Goal: Information Seeking & Learning: Learn about a topic

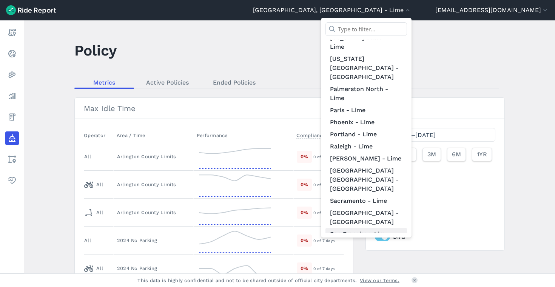
scroll to position [682, 0]
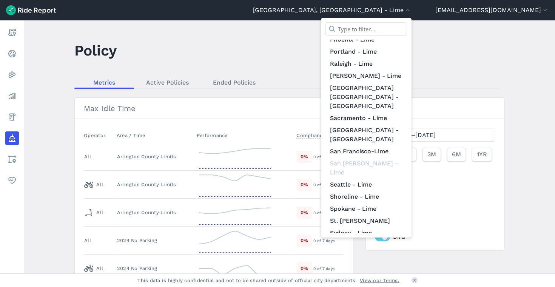
click at [397, 272] on link "[US_STATE] D.C. - Lime" at bounding box center [366, 278] width 82 height 12
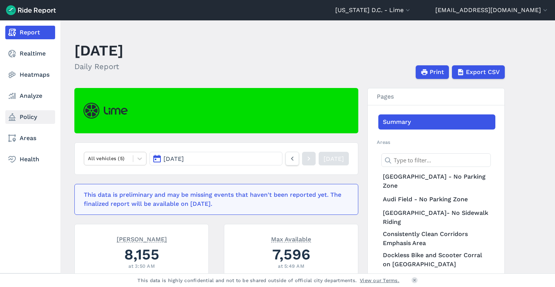
click at [20, 118] on link "Policy" at bounding box center [30, 117] width 50 height 14
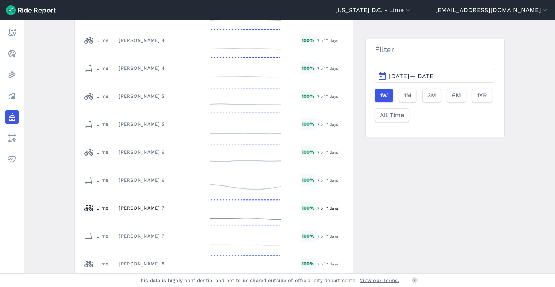
scroll to position [1625, 0]
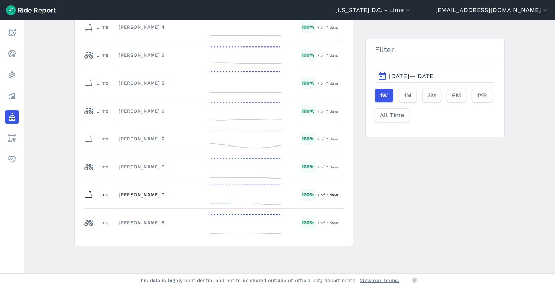
click at [177, 191] on td "[PERSON_NAME] 7" at bounding box center [159, 195] width 89 height 28
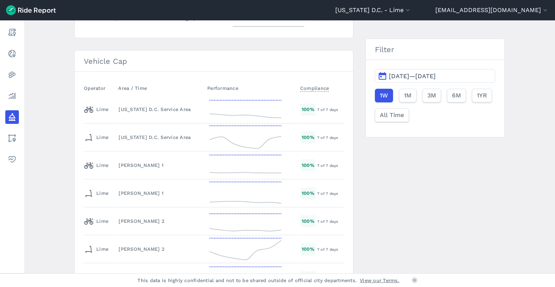
scroll to position [1625, 0]
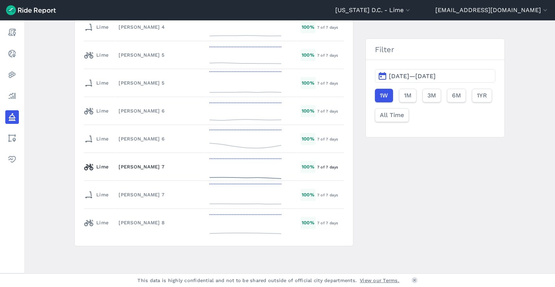
click at [200, 174] on td "[PERSON_NAME] 7" at bounding box center [159, 167] width 89 height 28
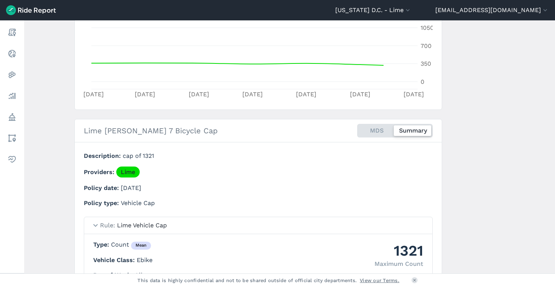
scroll to position [137, 0]
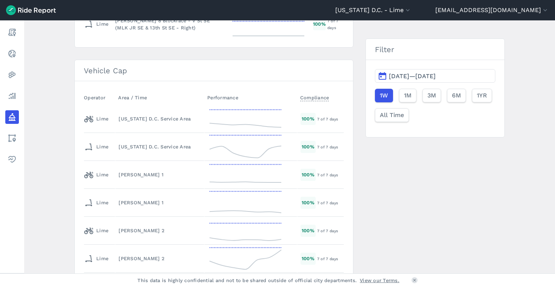
scroll to position [1625, 0]
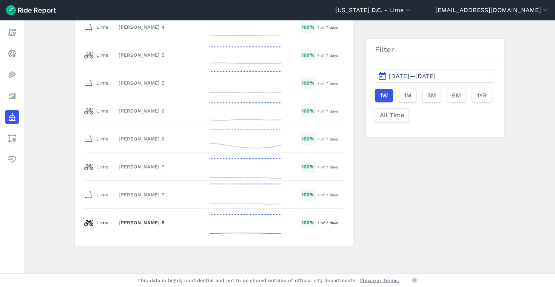
click at [146, 222] on div "[PERSON_NAME] 8" at bounding box center [160, 222] width 82 height 7
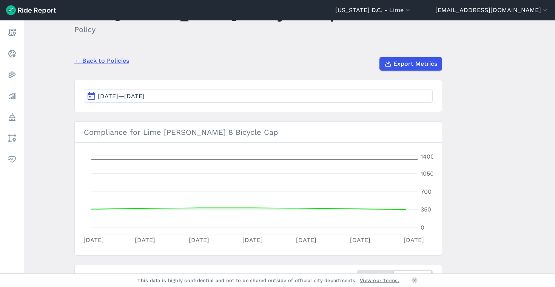
scroll to position [80, 0]
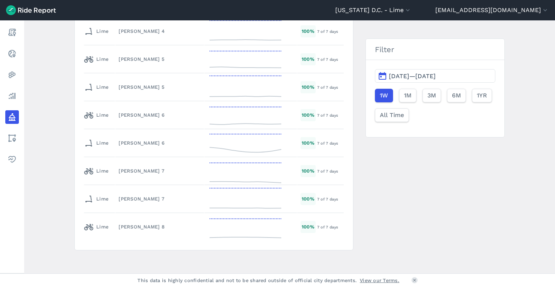
scroll to position [1625, 0]
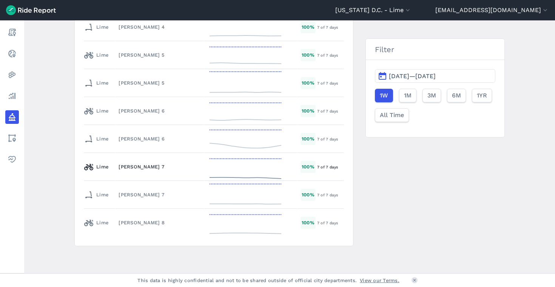
click at [163, 176] on td "[PERSON_NAME] 7" at bounding box center [159, 167] width 89 height 28
